Goal: Information Seeking & Learning: Learn about a topic

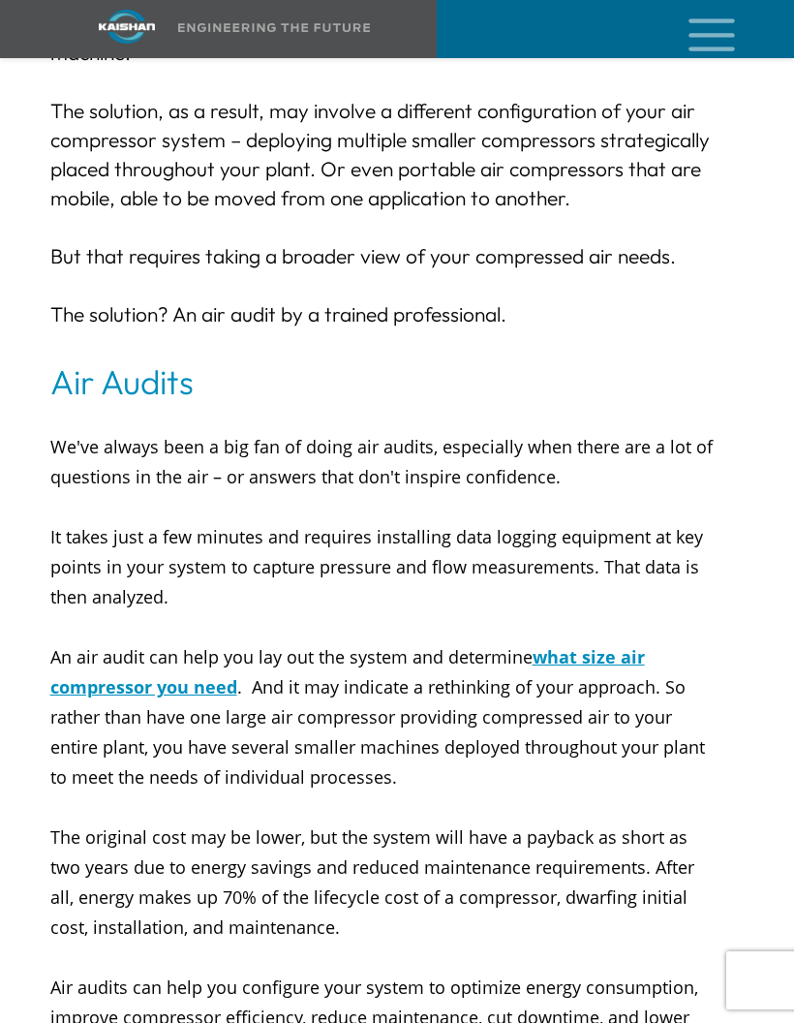
scroll to position [7395, 0]
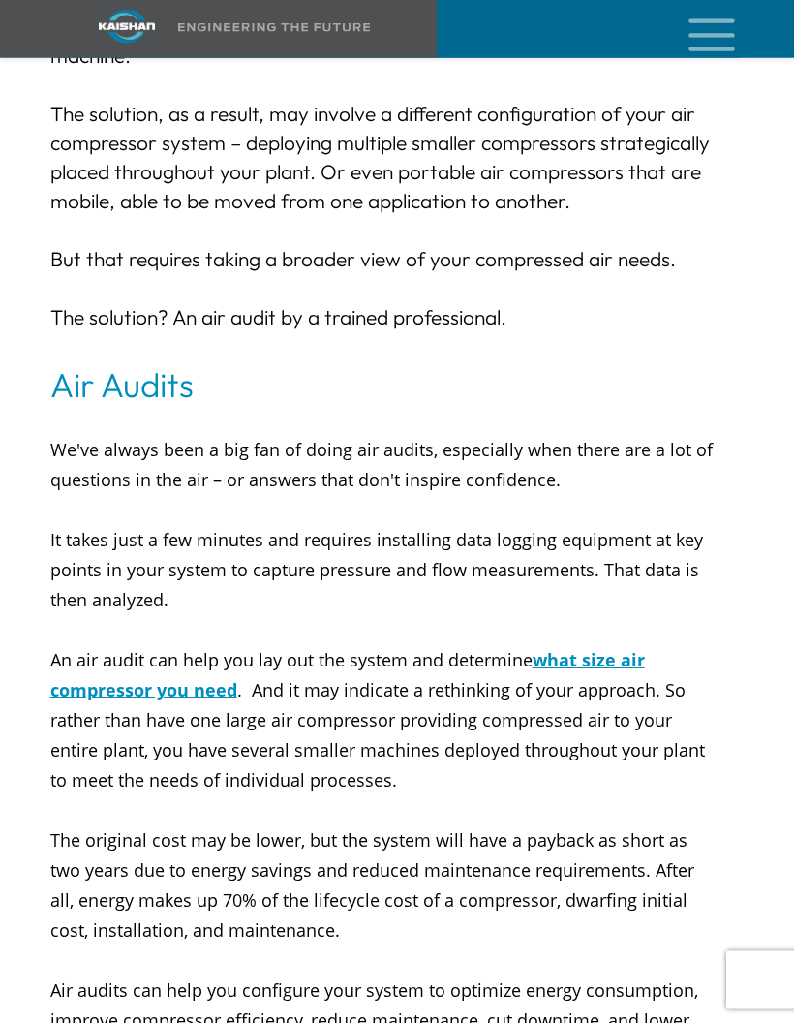
click at [726, 42] on icon "mobile menu" at bounding box center [712, 33] width 62 height 60
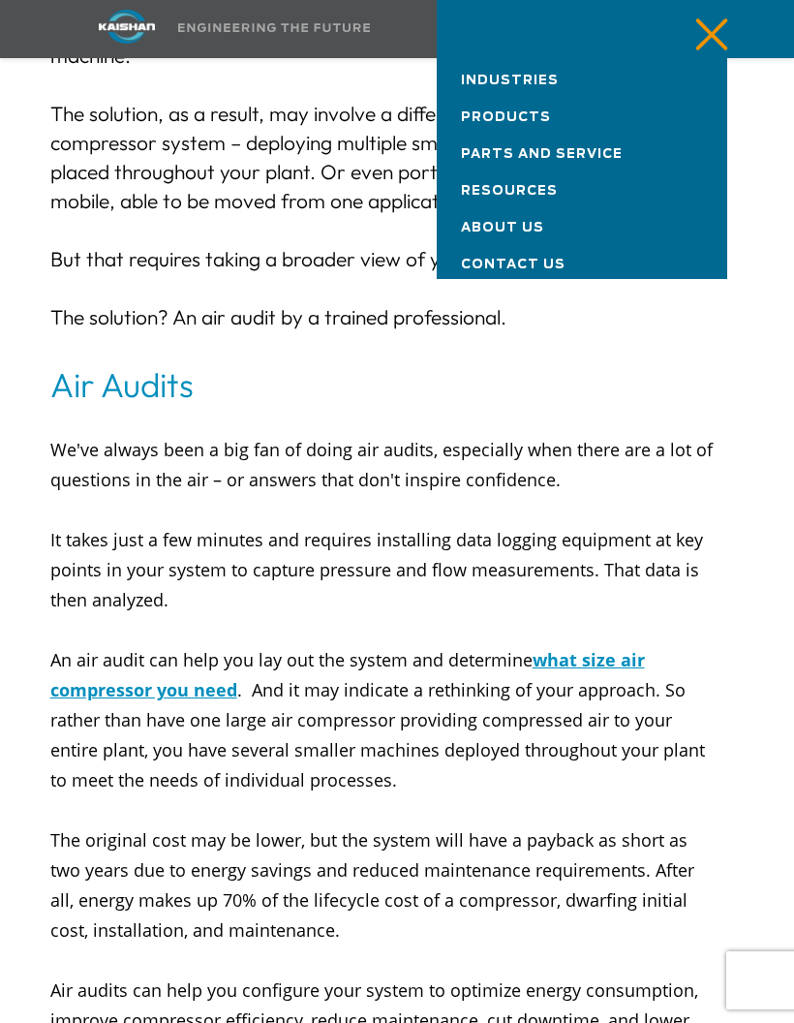
click at [566, 78] on link "Industries" at bounding box center [582, 76] width 291 height 37
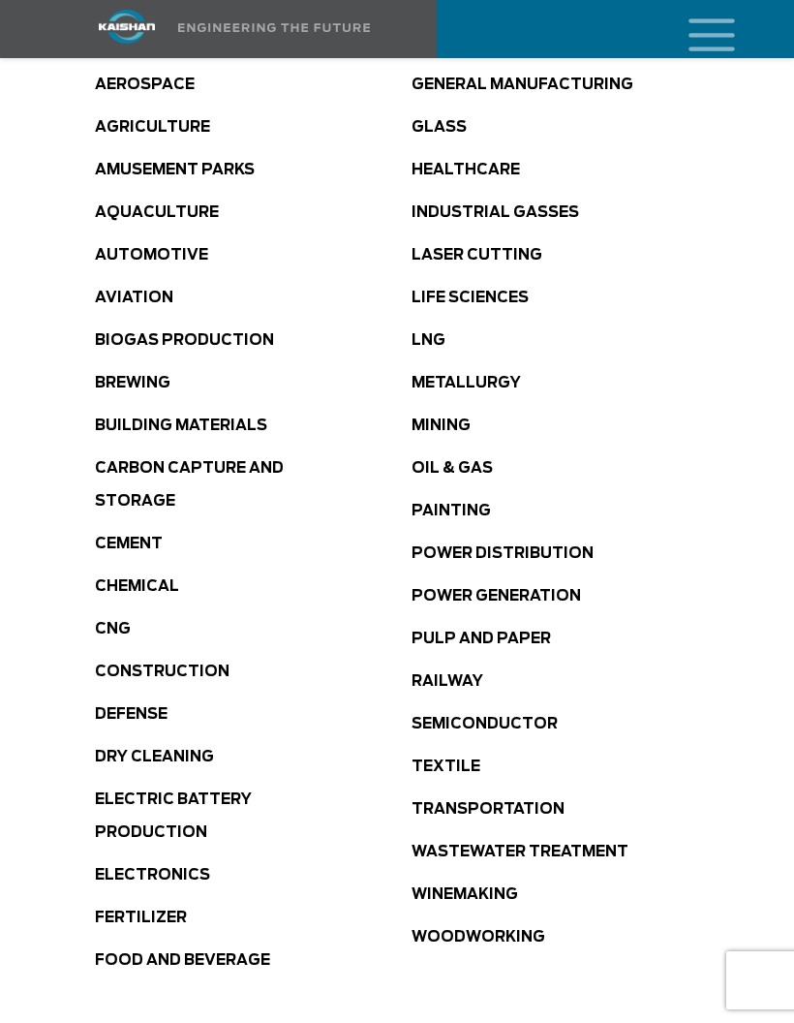
scroll to position [1091, 0]
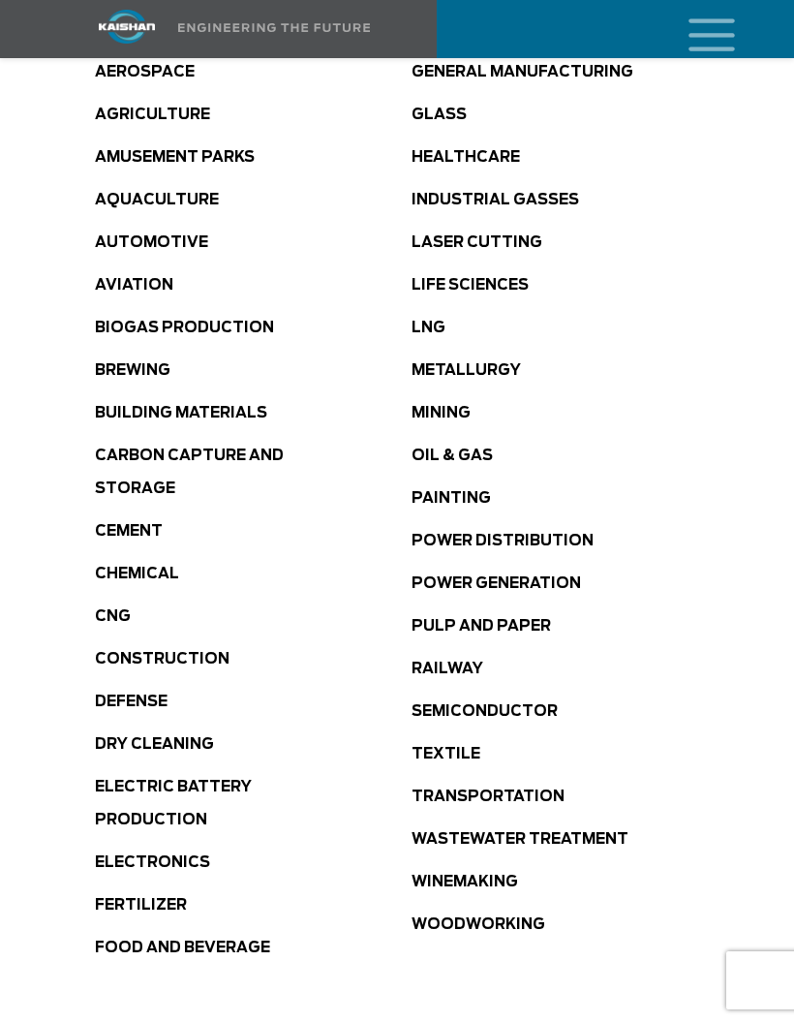
click at [525, 619] on link "Pulp and Paper" at bounding box center [481, 626] width 139 height 15
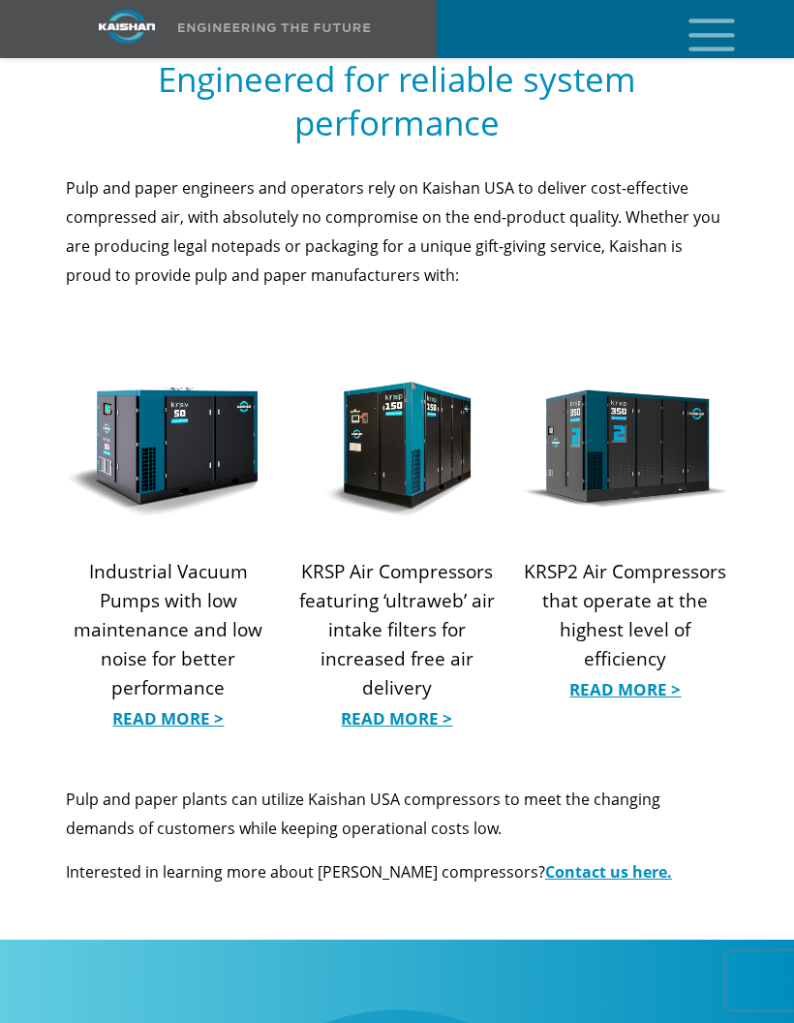
scroll to position [2145, 0]
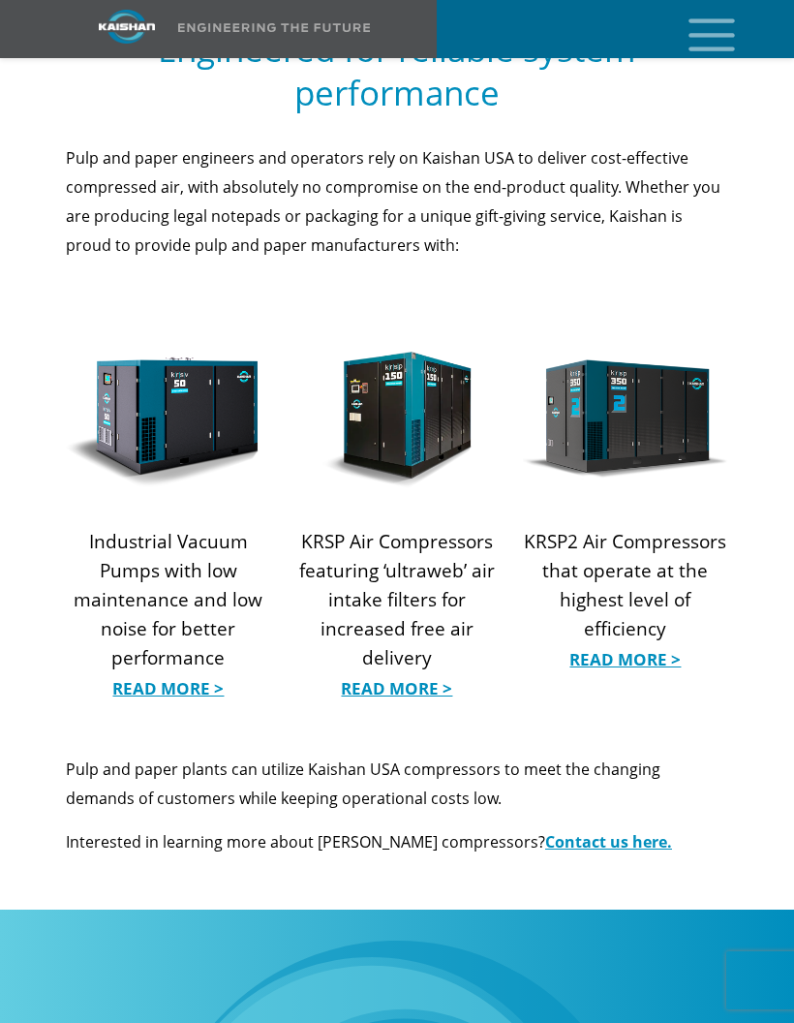
click at [159, 674] on link "Read More >" at bounding box center [168, 688] width 205 height 29
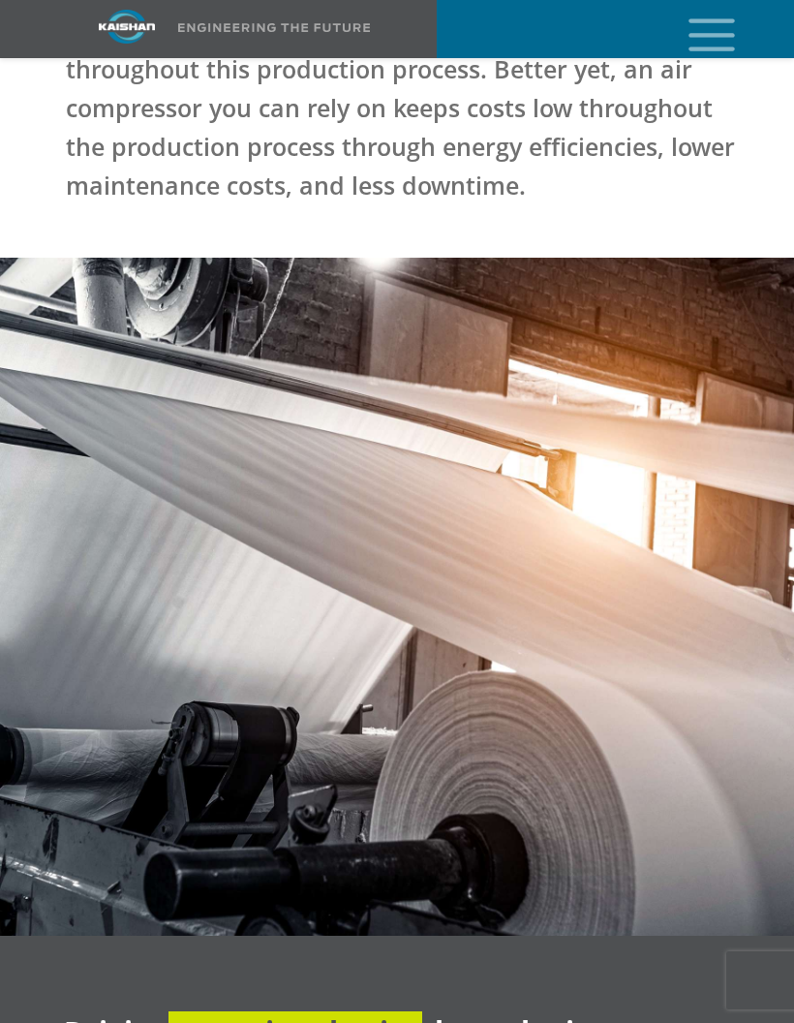
scroll to position [715, 0]
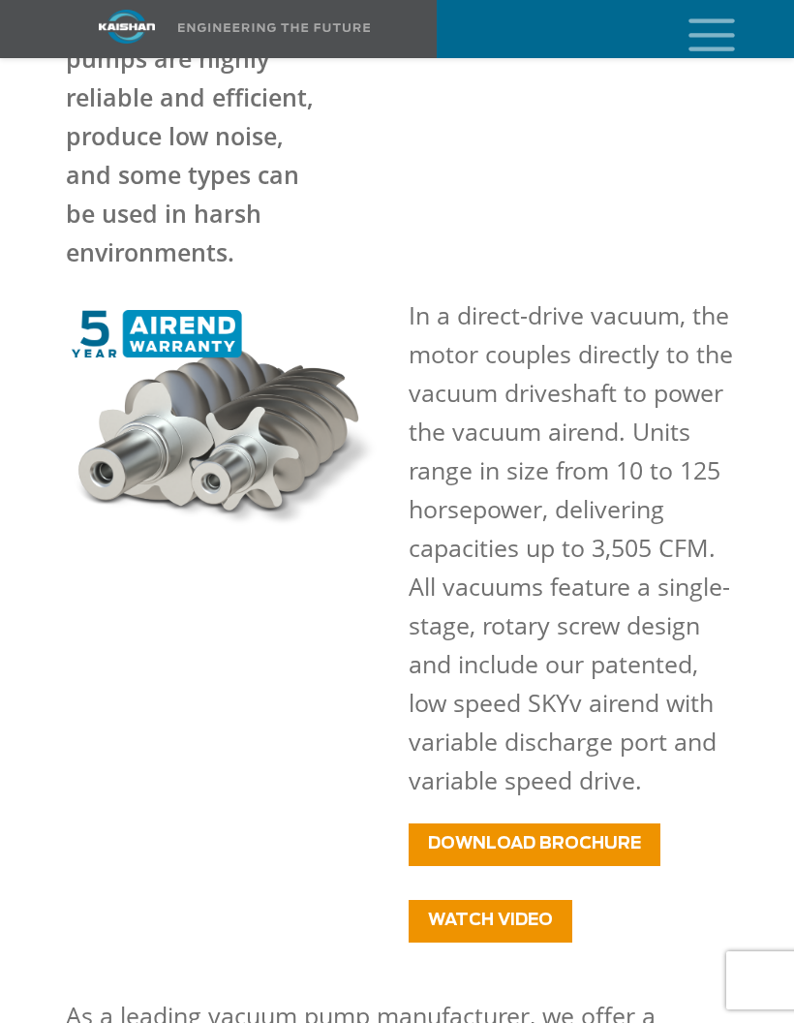
scroll to position [3531, 0]
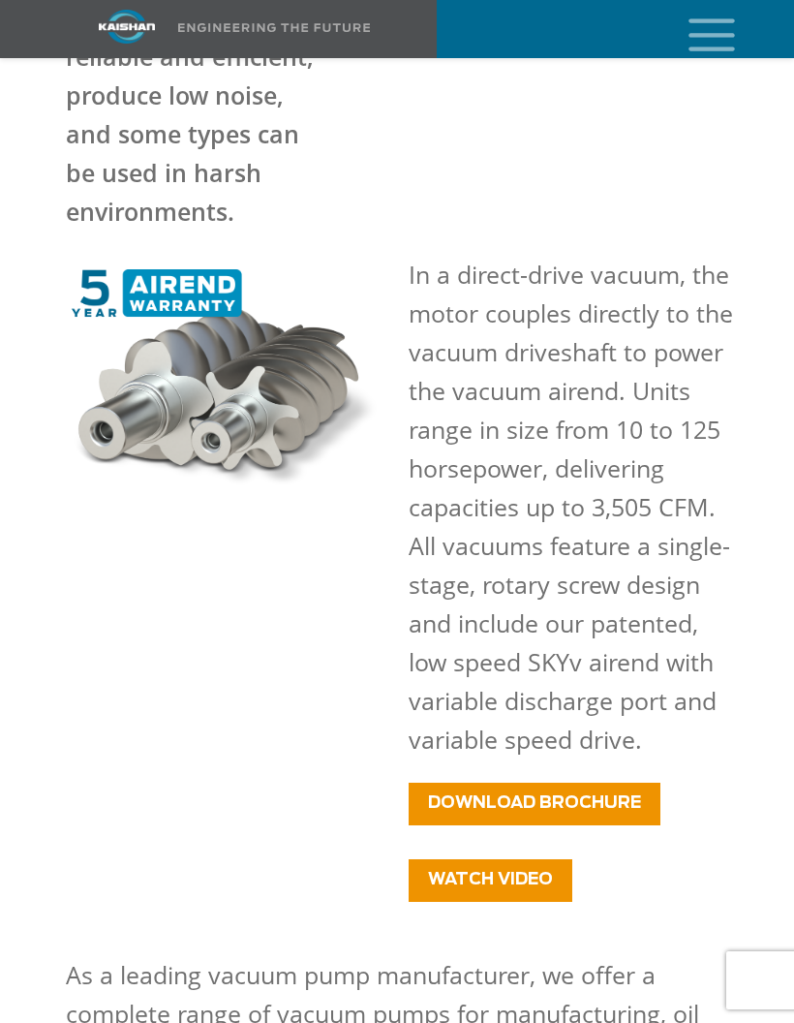
click at [529, 871] on span "WATCH VIDEO" at bounding box center [490, 879] width 125 height 16
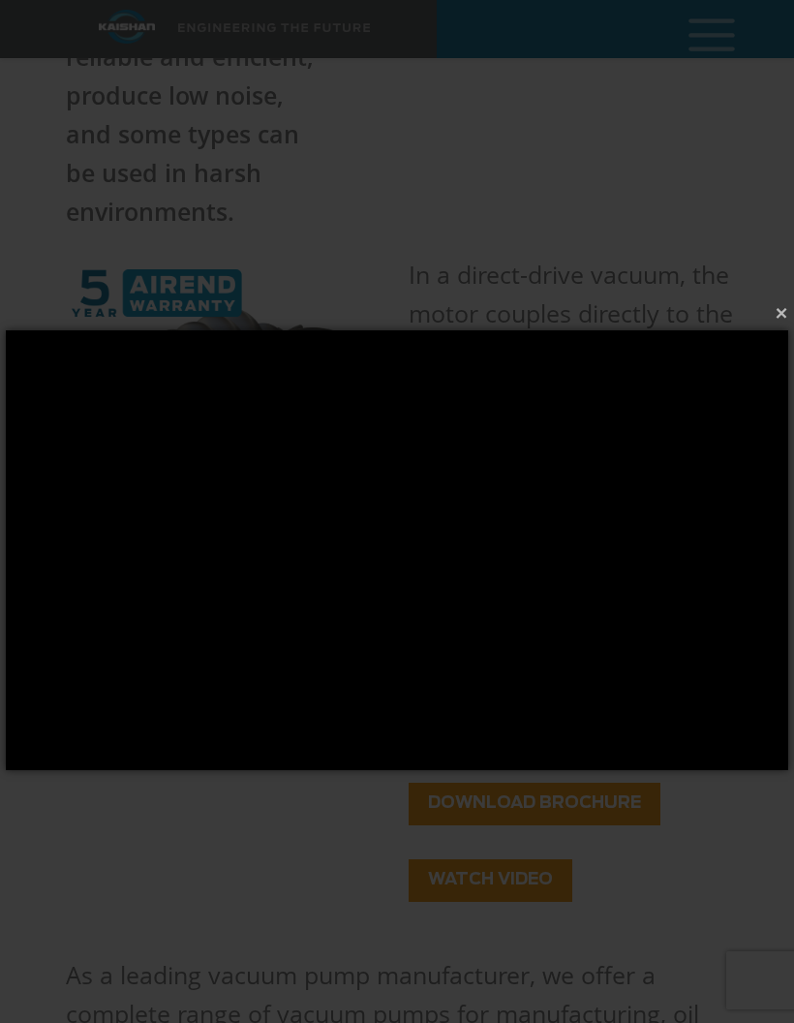
click at [784, 311] on button "×" at bounding box center [403, 313] width 783 height 43
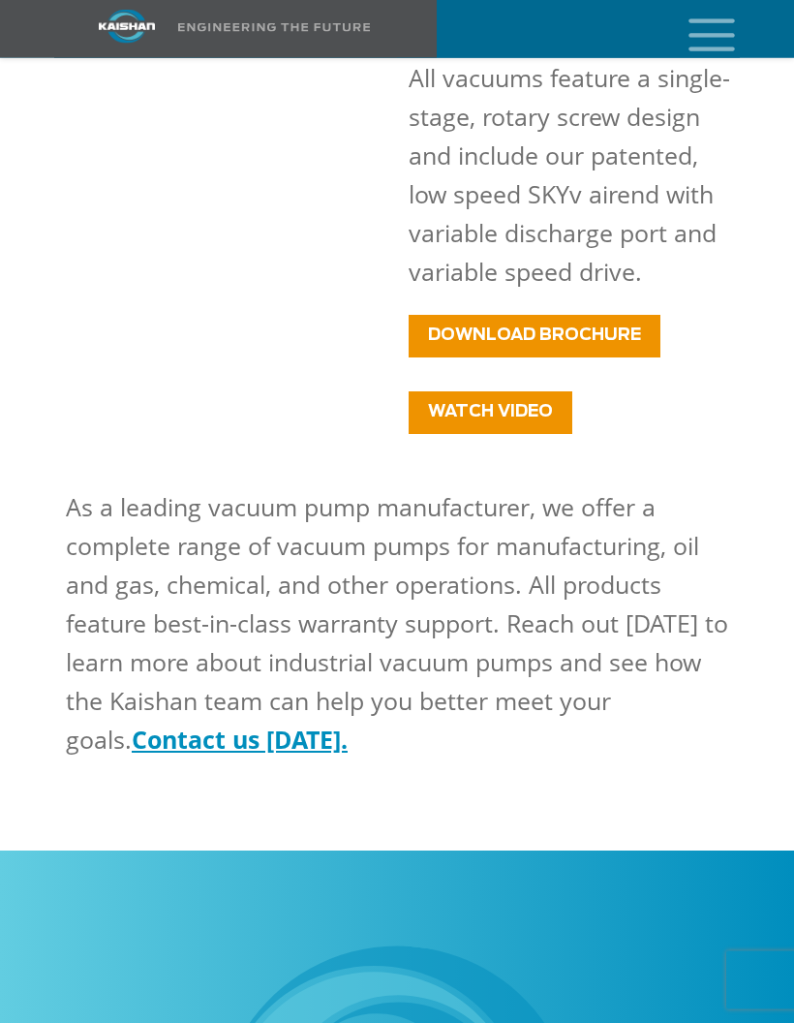
scroll to position [4119, 0]
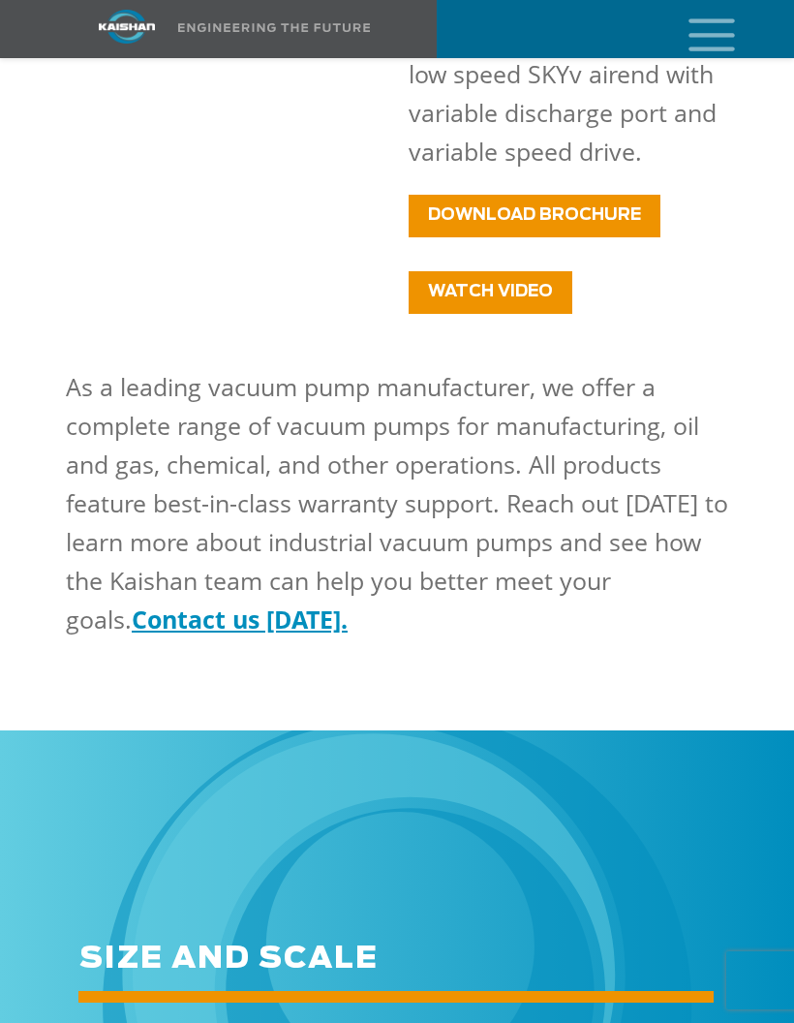
click at [636, 206] on span "DOWNLOAD BROCHURE" at bounding box center [534, 214] width 213 height 16
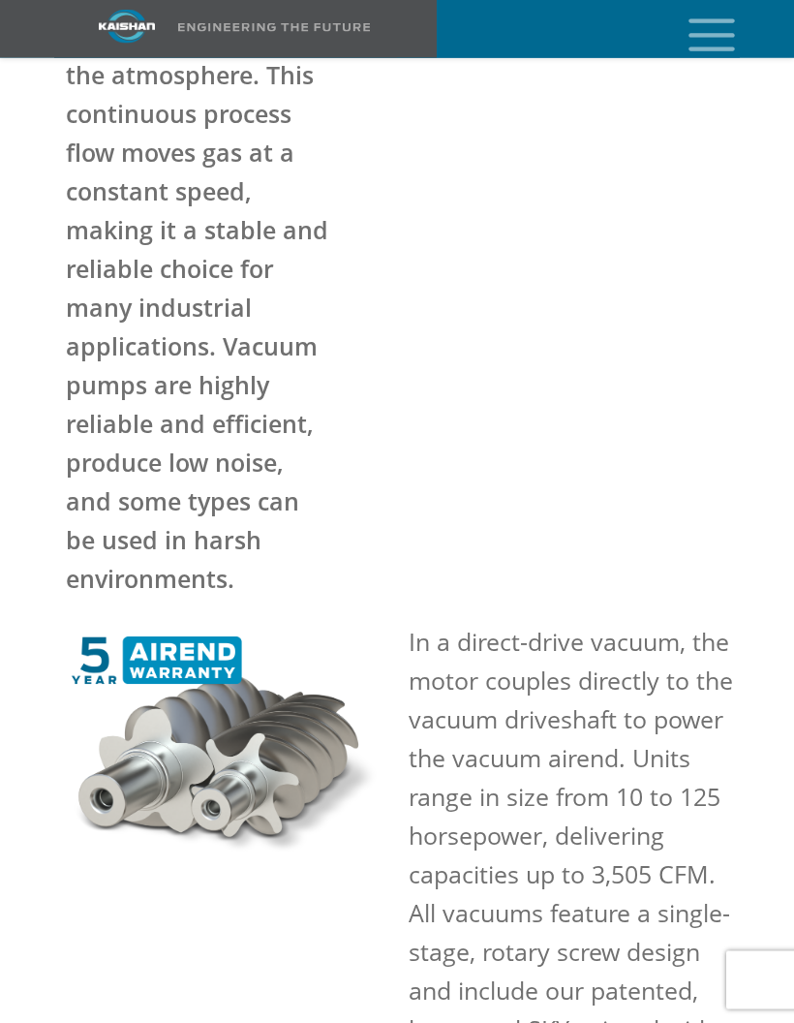
scroll to position [3128, 0]
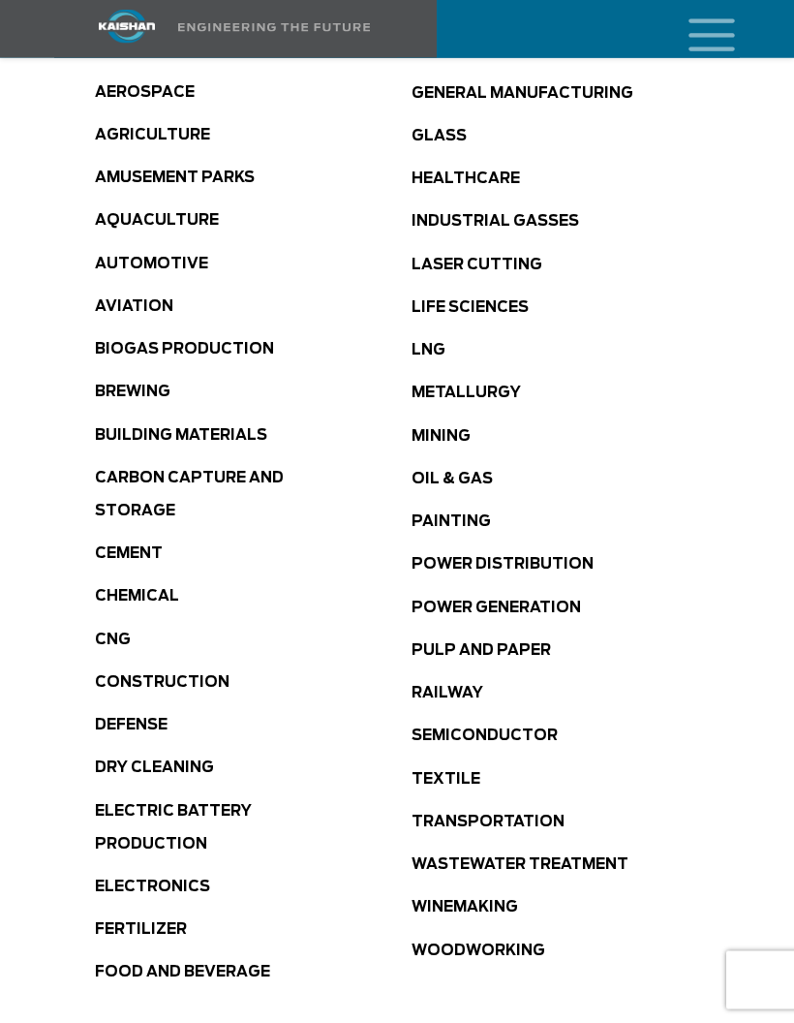
scroll to position [886, 0]
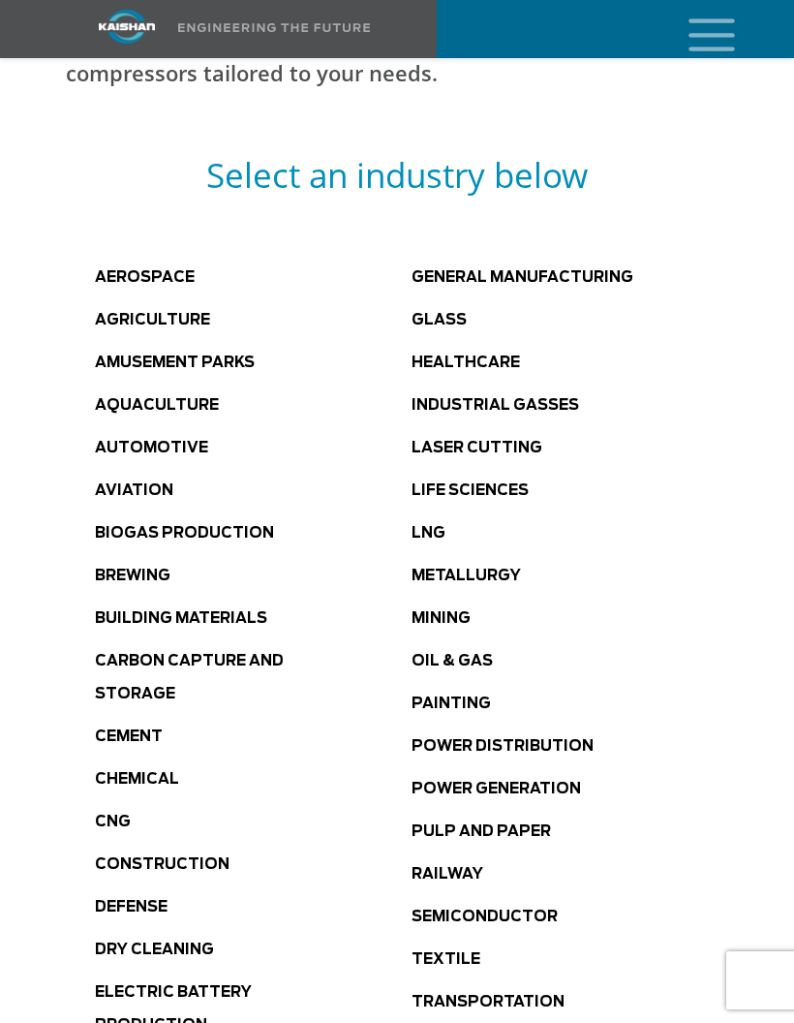
click at [605, 260] on li "General Manufacturing" at bounding box center [570, 276] width 317 height 33
click at [607, 270] on link "General Manufacturing" at bounding box center [523, 277] width 222 height 15
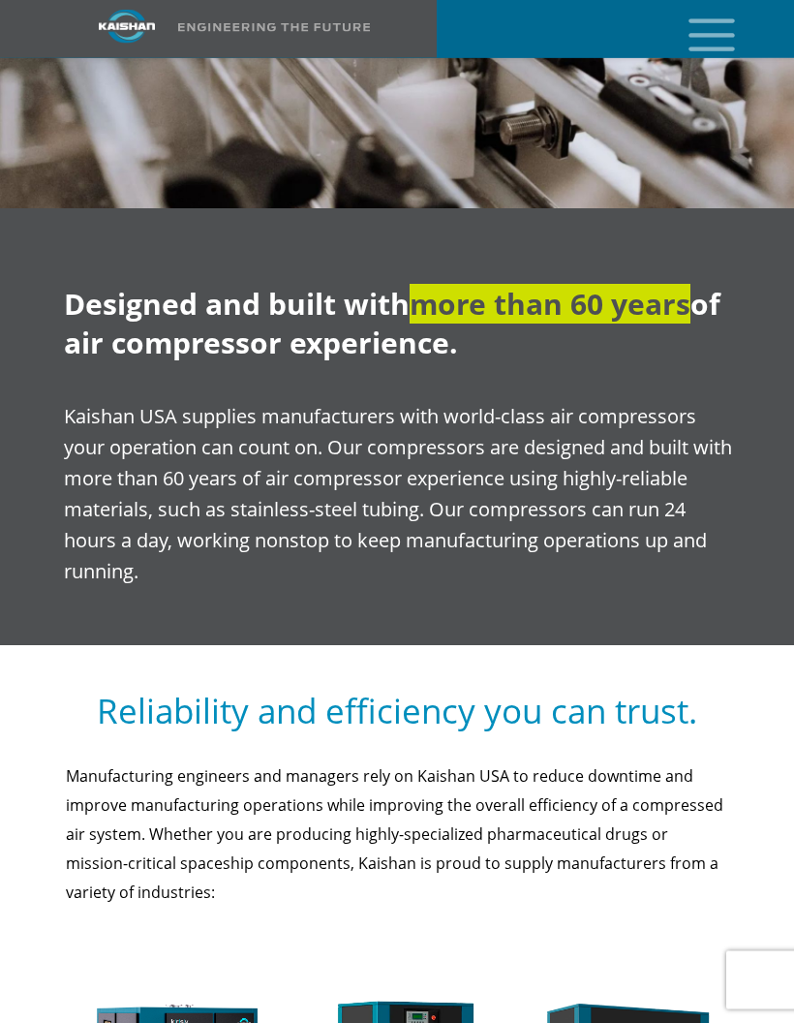
scroll to position [1388, 0]
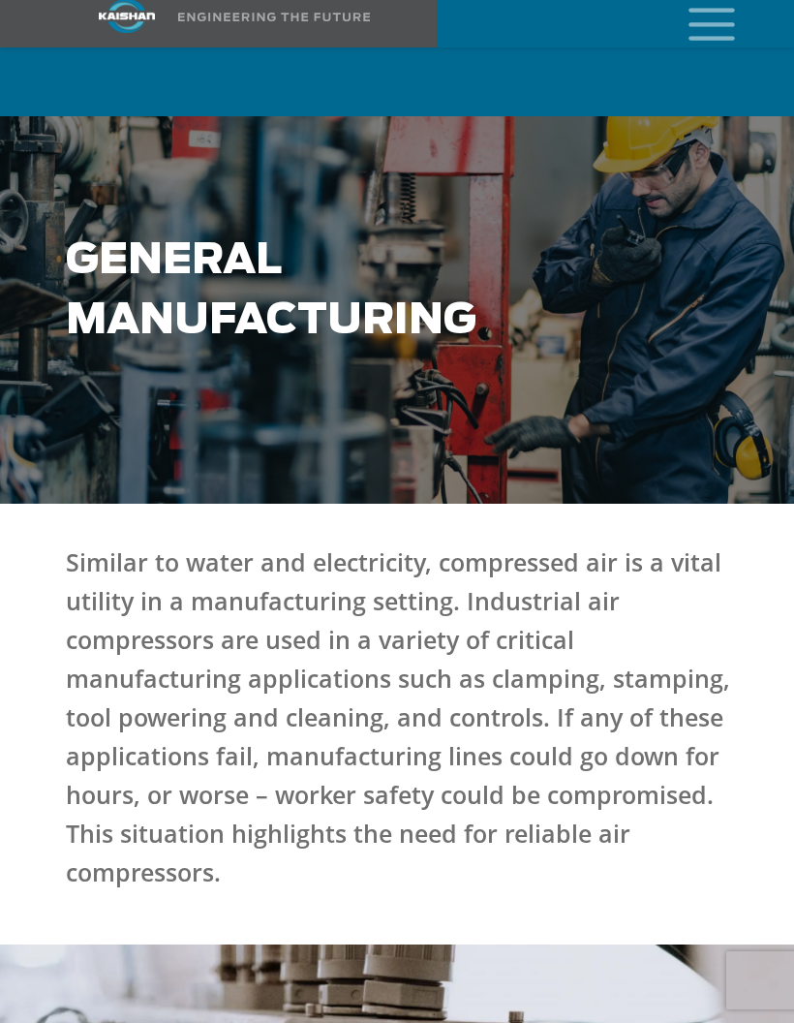
scroll to position [1389, 0]
